Goal: Task Accomplishment & Management: Complete application form

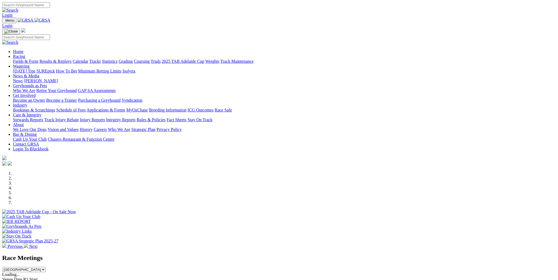
click at [38, 59] on link "Fields & Form" at bounding box center [25, 61] width 25 height 5
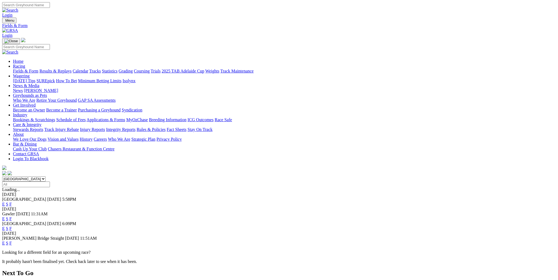
click at [12, 240] on link "F" at bounding box center [10, 242] width 2 height 5
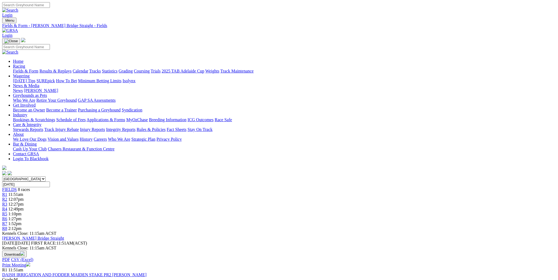
click at [18, 28] on img at bounding box center [10, 30] width 16 height 5
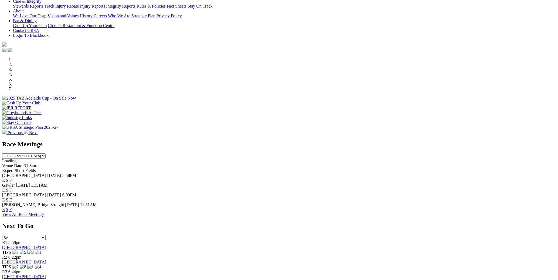
scroll to position [154, 0]
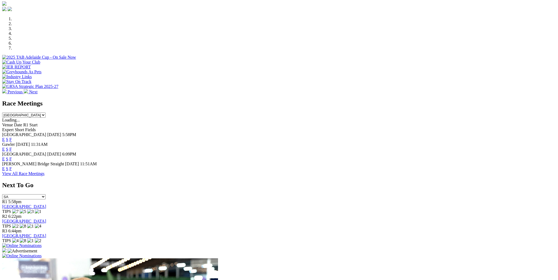
click at [42, 243] on img at bounding box center [21, 245] width 39 height 5
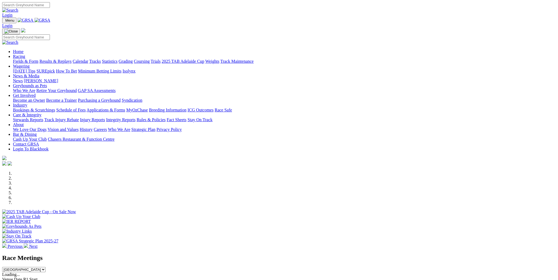
click at [39, 73] on link "News & Media" at bounding box center [26, 75] width 26 height 5
click at [28, 243] on img at bounding box center [26, 245] width 4 height 4
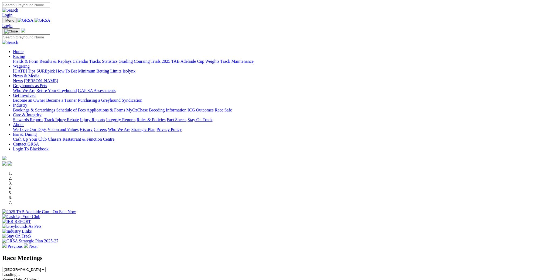
click at [28, 243] on img at bounding box center [26, 245] width 4 height 4
